Goal: Communication & Community: Answer question/provide support

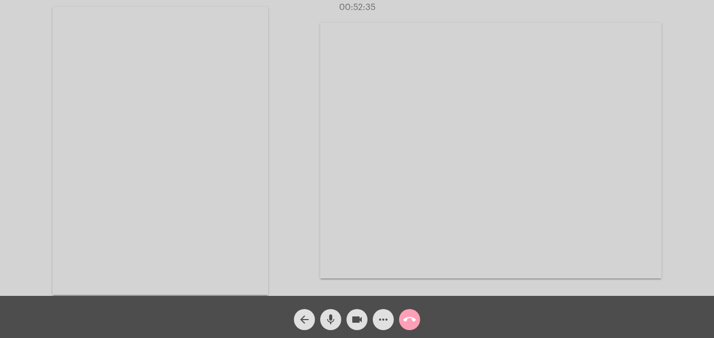
click at [413, 319] on mat-icon "call_end" at bounding box center [409, 319] width 13 height 13
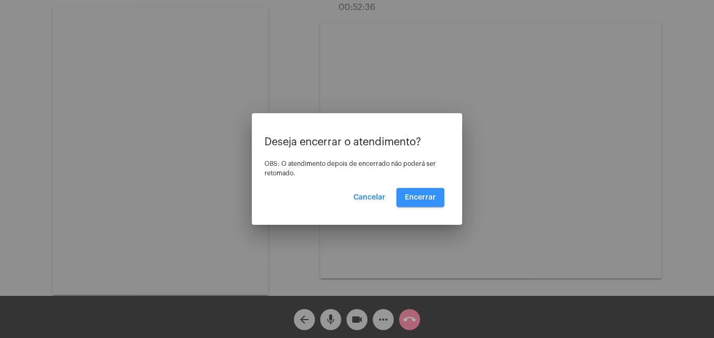
click at [423, 199] on span "Encerrar" at bounding box center [420, 196] width 31 height 7
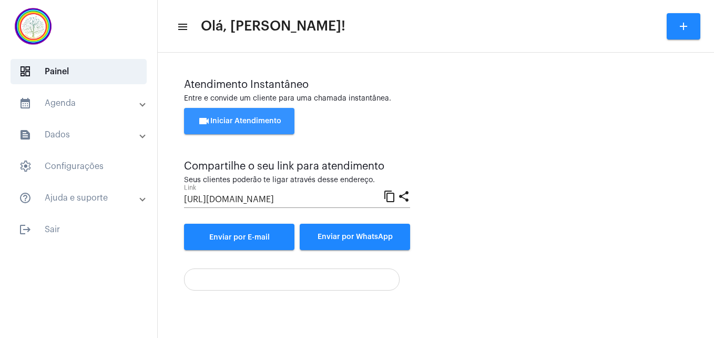
click at [255, 119] on span "videocam Iniciar Atendimento" at bounding box center [240, 120] width 84 height 7
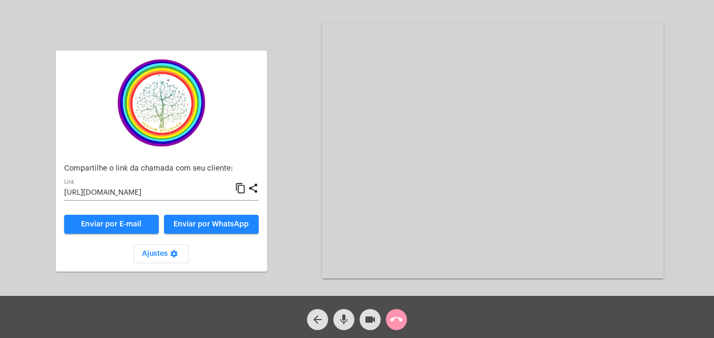
click at [241, 189] on mat-icon "content_copy" at bounding box center [240, 188] width 11 height 13
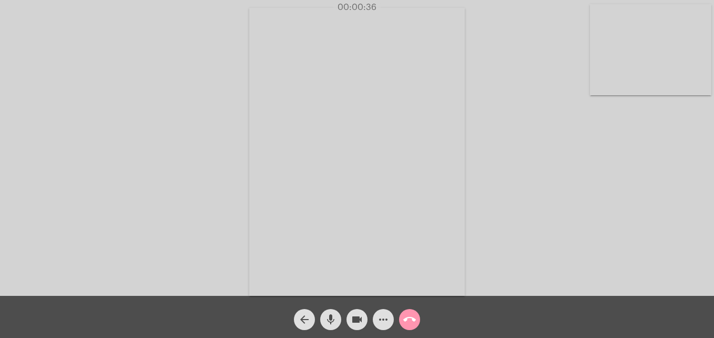
click at [611, 77] on video at bounding box center [650, 49] width 121 height 91
click at [312, 277] on video at bounding box center [452, 151] width 383 height 288
